Goal: Book appointment/travel/reservation

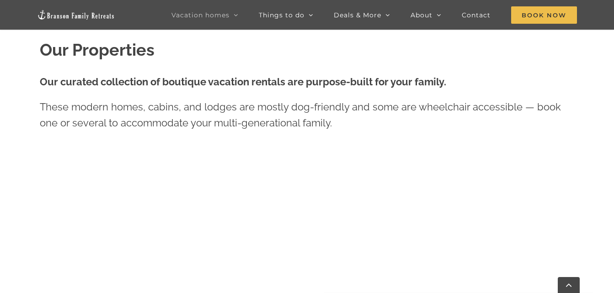
scroll to position [54, 0]
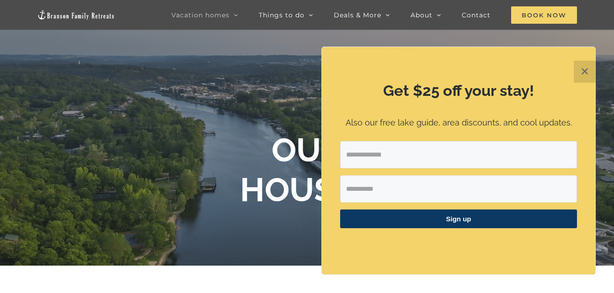
click at [542, 11] on span "Book Now" at bounding box center [544, 14] width 66 height 17
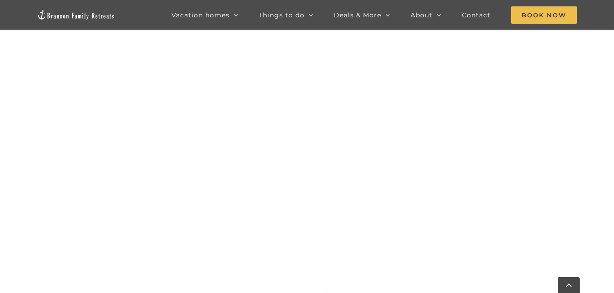
scroll to position [443, 0]
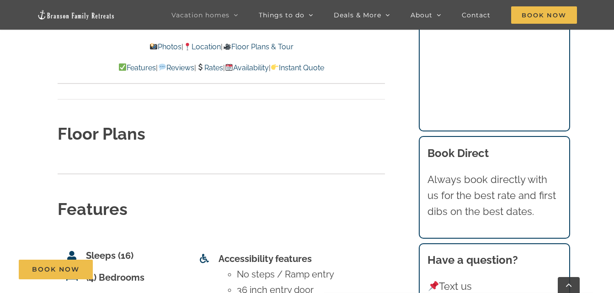
scroll to position [3077, 0]
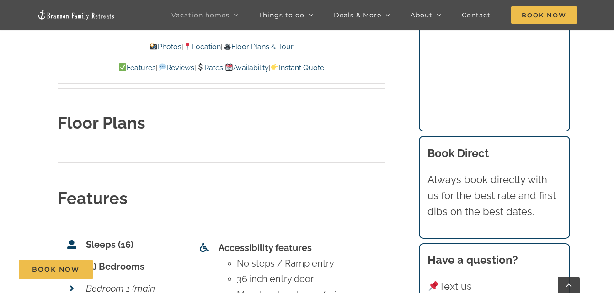
click at [213, 66] on link "Rates" at bounding box center [209, 68] width 27 height 9
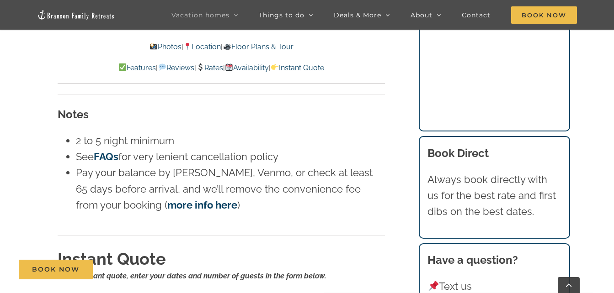
scroll to position [5557, 0]
